Goal: Task Accomplishment & Management: Manage account settings

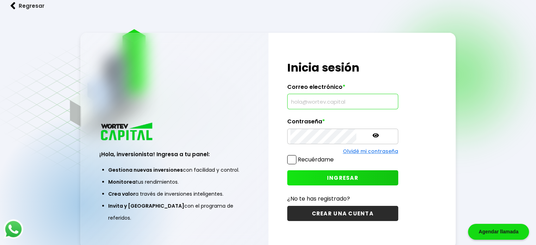
click at [342, 105] on input "text" at bounding box center [342, 101] width 105 height 15
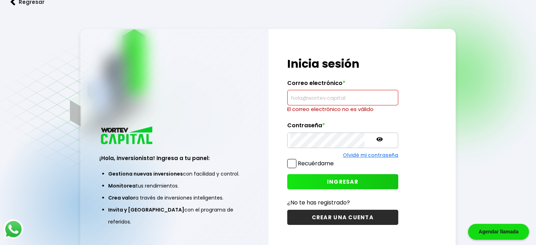
paste input "[PERSON_NAME][EMAIL_ADDRESS][DOMAIN_NAME]"
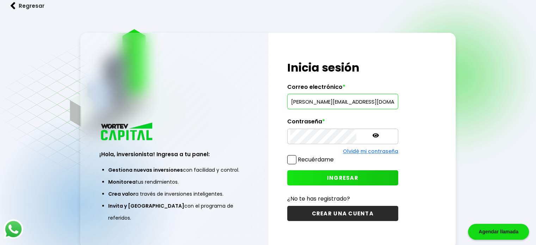
type input "[PERSON_NAME][EMAIL_ADDRESS][DOMAIN_NAME]"
click at [287, 170] on button "INGRESAR" at bounding box center [342, 177] width 111 height 15
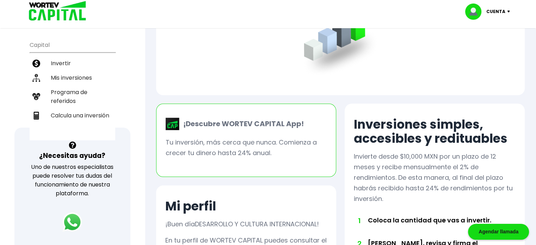
scroll to position [106, 0]
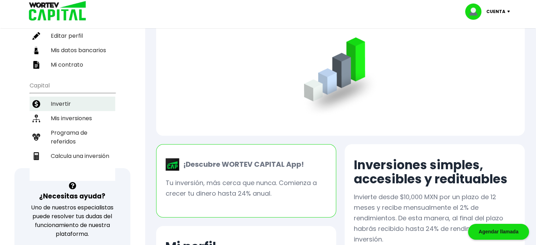
click at [69, 101] on li "Invertir" at bounding box center [73, 103] width 86 height 14
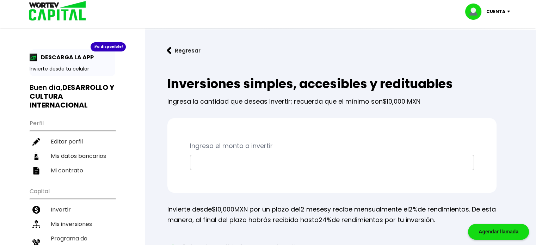
click at [494, 12] on p "Cuenta" at bounding box center [495, 11] width 19 height 11
click at [491, 45] on li "Cerrar sesión" at bounding box center [488, 47] width 56 height 14
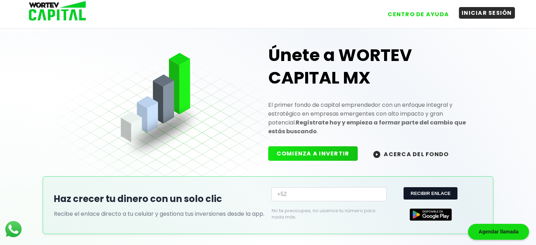
click at [475, 13] on button "INICIAR SESIÓN" at bounding box center [486, 13] width 56 height 12
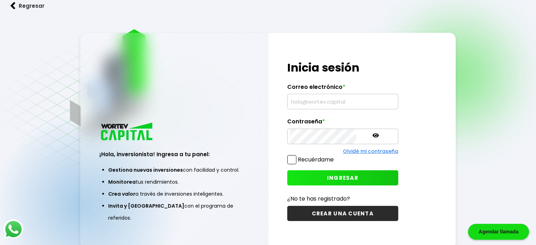
click at [353, 100] on input "text" at bounding box center [342, 101] width 105 height 15
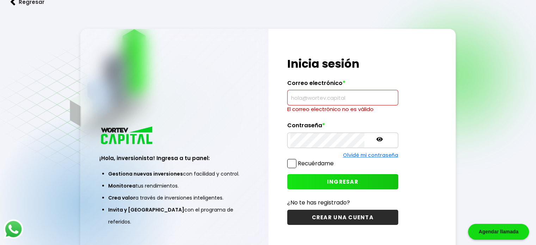
paste input "[PERSON_NAME][EMAIL_ADDRESS][DOMAIN_NAME]"
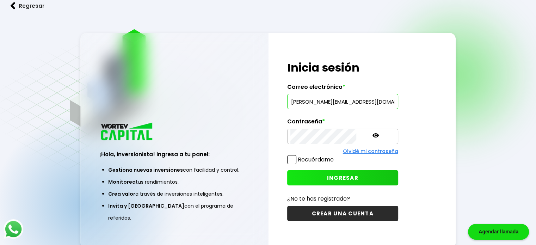
type input "[PERSON_NAME][EMAIL_ADDRESS][DOMAIN_NAME]"
click at [287, 170] on button "INGRESAR" at bounding box center [342, 177] width 111 height 15
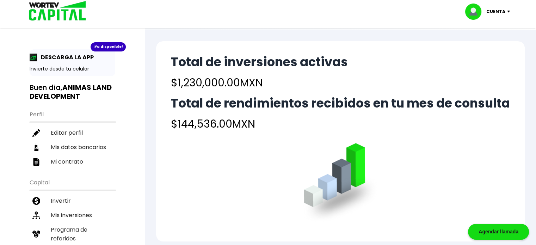
click at [496, 9] on p "Cuenta" at bounding box center [495, 11] width 19 height 11
click at [488, 44] on li "Cerrar sesión" at bounding box center [488, 47] width 56 height 14
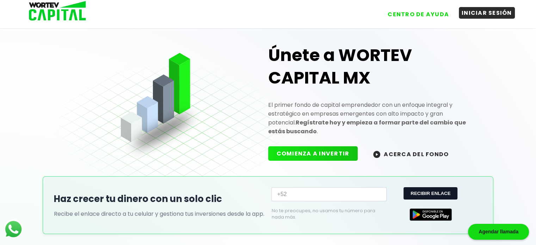
click at [479, 11] on button "INICIAR SESIÓN" at bounding box center [486, 13] width 56 height 12
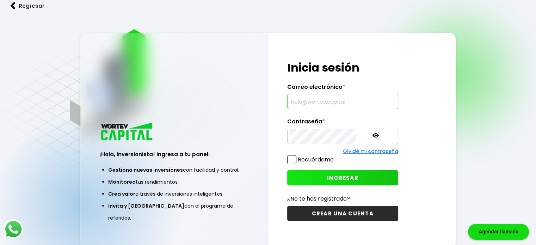
click at [308, 98] on input "text" at bounding box center [342, 101] width 105 height 15
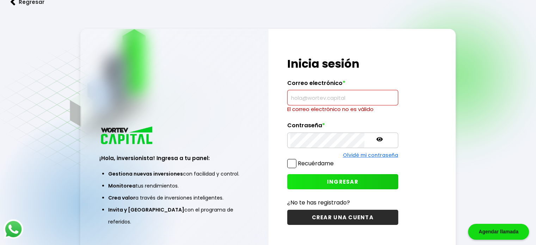
paste input "[PERSON_NAME][EMAIL_ADDRESS][DOMAIN_NAME]"
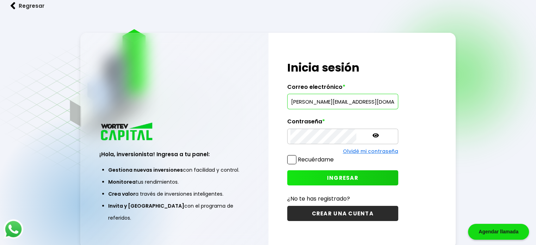
type input "[PERSON_NAME][EMAIL_ADDRESS][DOMAIN_NAME]"
click at [287, 170] on button "INGRESAR" at bounding box center [342, 177] width 111 height 15
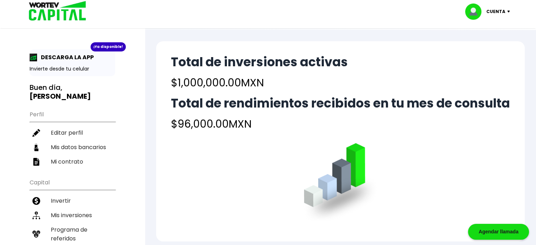
click at [501, 12] on p "Cuenta" at bounding box center [495, 11] width 19 height 11
click at [480, 45] on li "Cerrar sesión" at bounding box center [488, 47] width 56 height 14
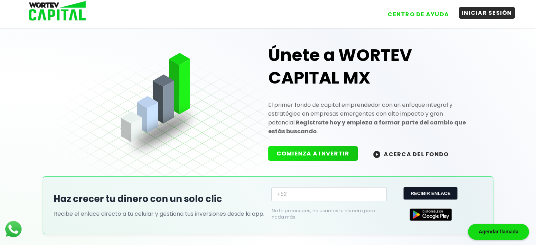
click at [469, 14] on button "INICIAR SESIÓN" at bounding box center [486, 13] width 56 height 12
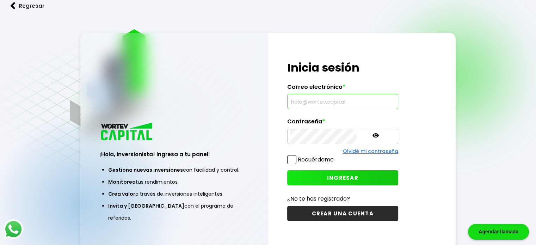
click at [329, 103] on input "text" at bounding box center [342, 101] width 105 height 15
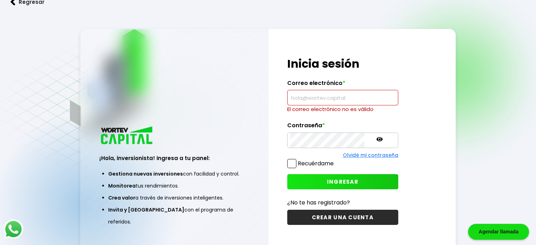
paste input "[EMAIL_ADDRESS][DOMAIN_NAME]"
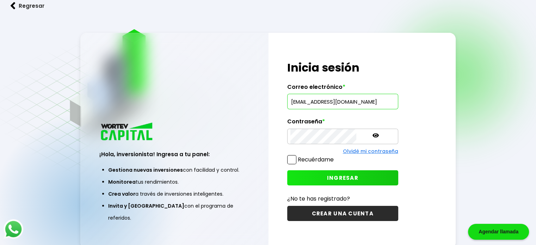
type input "[EMAIL_ADDRESS][DOMAIN_NAME]"
click at [287, 170] on button "INGRESAR" at bounding box center [342, 177] width 111 height 15
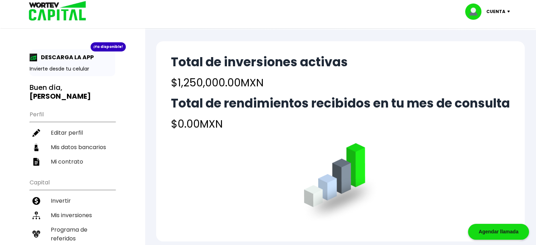
click at [506, 20] on div "Cuenta Editar perfil Cerrar sesión" at bounding box center [267, 11] width 493 height 23
click at [504, 15] on p "Cuenta" at bounding box center [495, 11] width 19 height 11
click at [488, 41] on li "Cerrar sesión" at bounding box center [488, 47] width 56 height 14
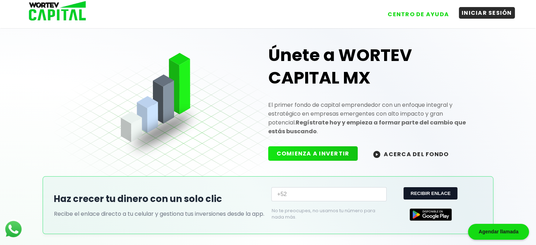
click at [478, 11] on button "INICIAR SESIÓN" at bounding box center [486, 13] width 56 height 12
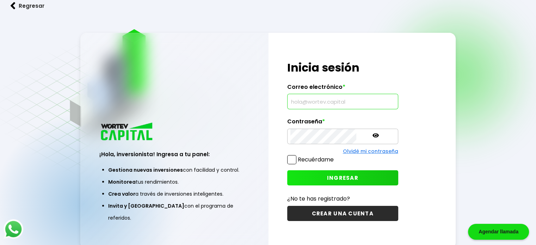
click at [330, 98] on input "text" at bounding box center [342, 101] width 105 height 15
paste input "[EMAIL_ADDRESS][DOMAIN_NAME]"
type input "[EMAIL_ADDRESS][DOMAIN_NAME]"
click at [287, 170] on button "INGRESAR" at bounding box center [342, 177] width 111 height 15
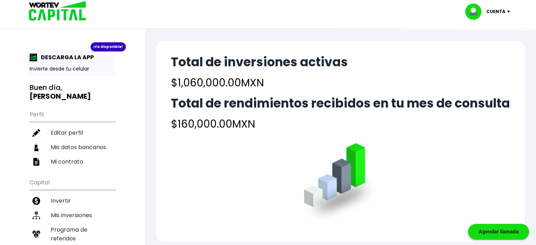
click at [503, 10] on p "Cuenta" at bounding box center [495, 11] width 19 height 11
click at [485, 45] on li "Cerrar sesión" at bounding box center [488, 47] width 56 height 14
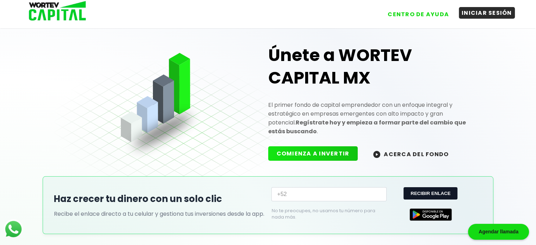
click at [473, 16] on button "INICIAR SESIÓN" at bounding box center [486, 13] width 56 height 12
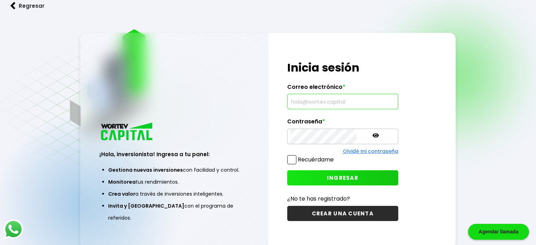
click at [298, 98] on input "text" at bounding box center [342, 101] width 105 height 15
paste input "[EMAIL_ADDRESS][DOMAIN_NAME]"
type input "[EMAIL_ADDRESS][DOMAIN_NAME]"
click at [300, 174] on button "INGRESAR" at bounding box center [342, 177] width 111 height 15
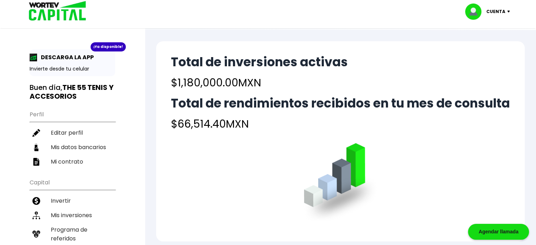
click at [494, 7] on p "Cuenta" at bounding box center [495, 11] width 19 height 11
click at [482, 50] on li "Cerrar sesión" at bounding box center [488, 47] width 56 height 14
